Goal: Find specific page/section: Find specific page/section

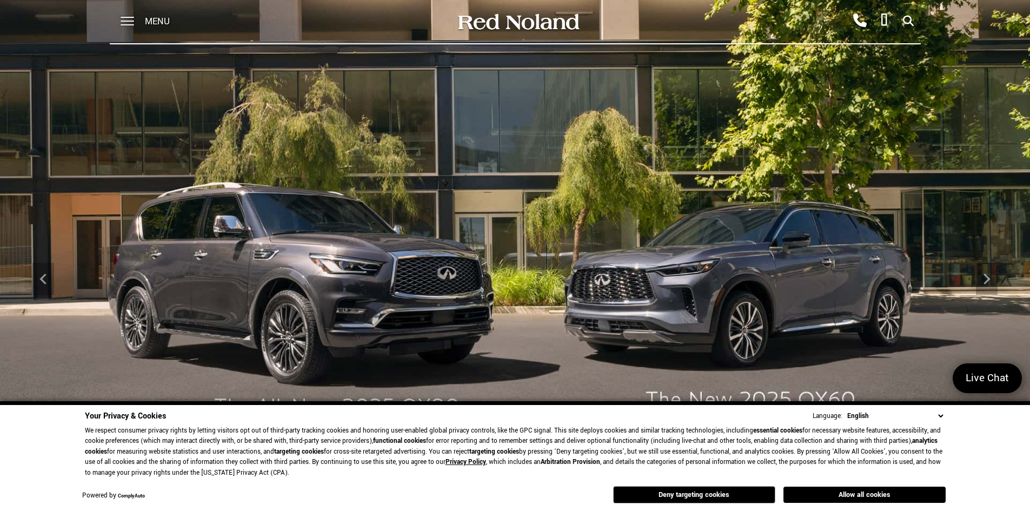
click at [143, 27] on div "Menu" at bounding box center [149, 21] width 78 height 43
click at [130, 23] on span at bounding box center [128, 21] width 14 height 43
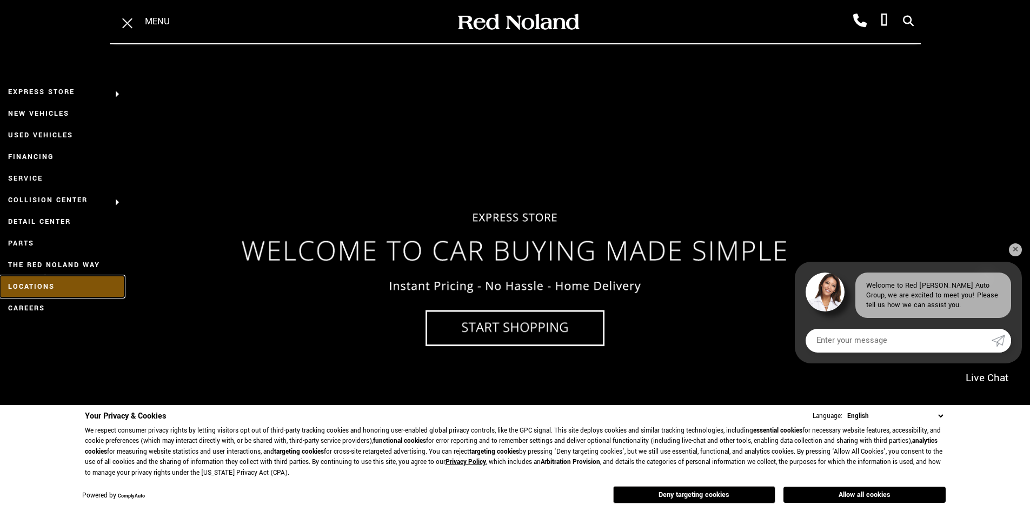
click at [45, 283] on link "Locations" at bounding box center [62, 287] width 124 height 22
